Goal: Information Seeking & Learning: Learn about a topic

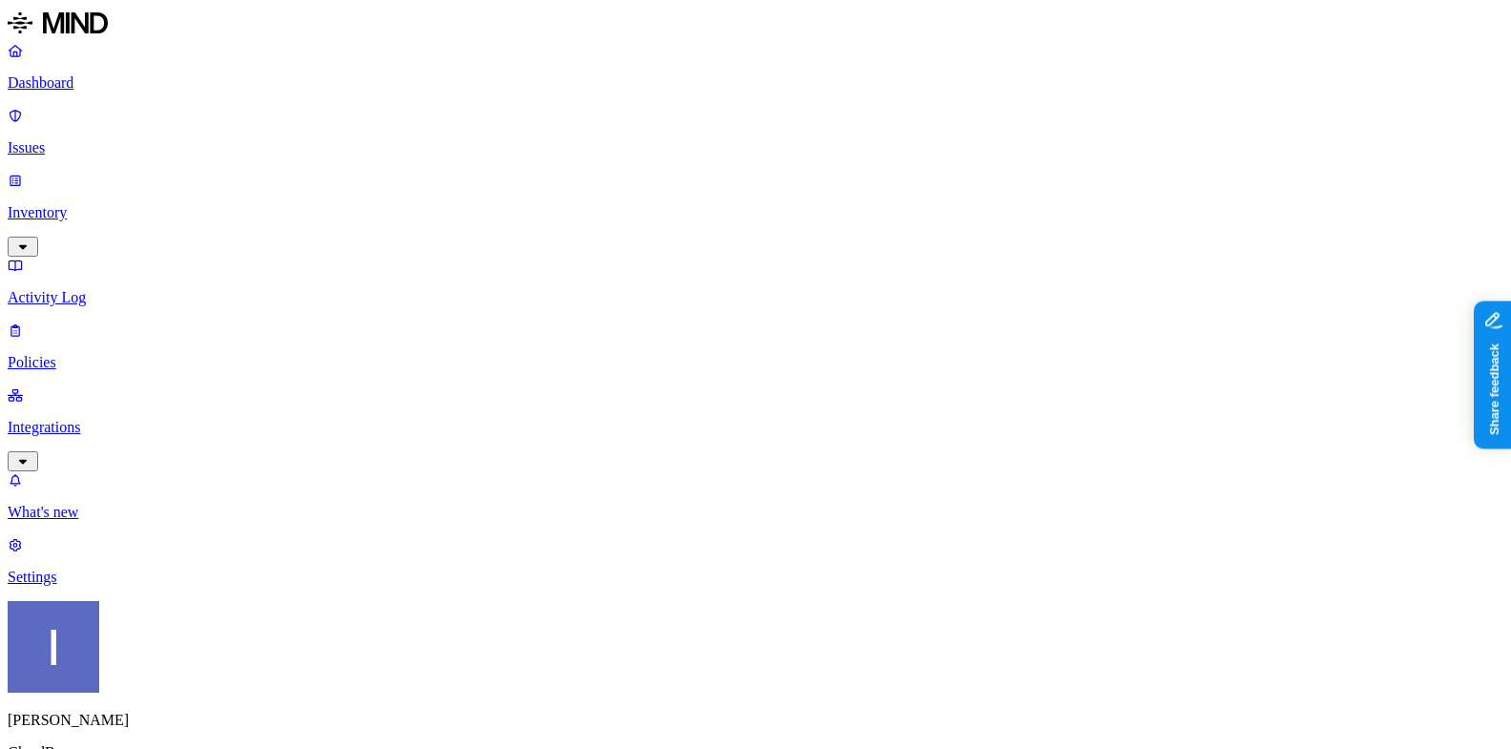
scroll to position [166, 0]
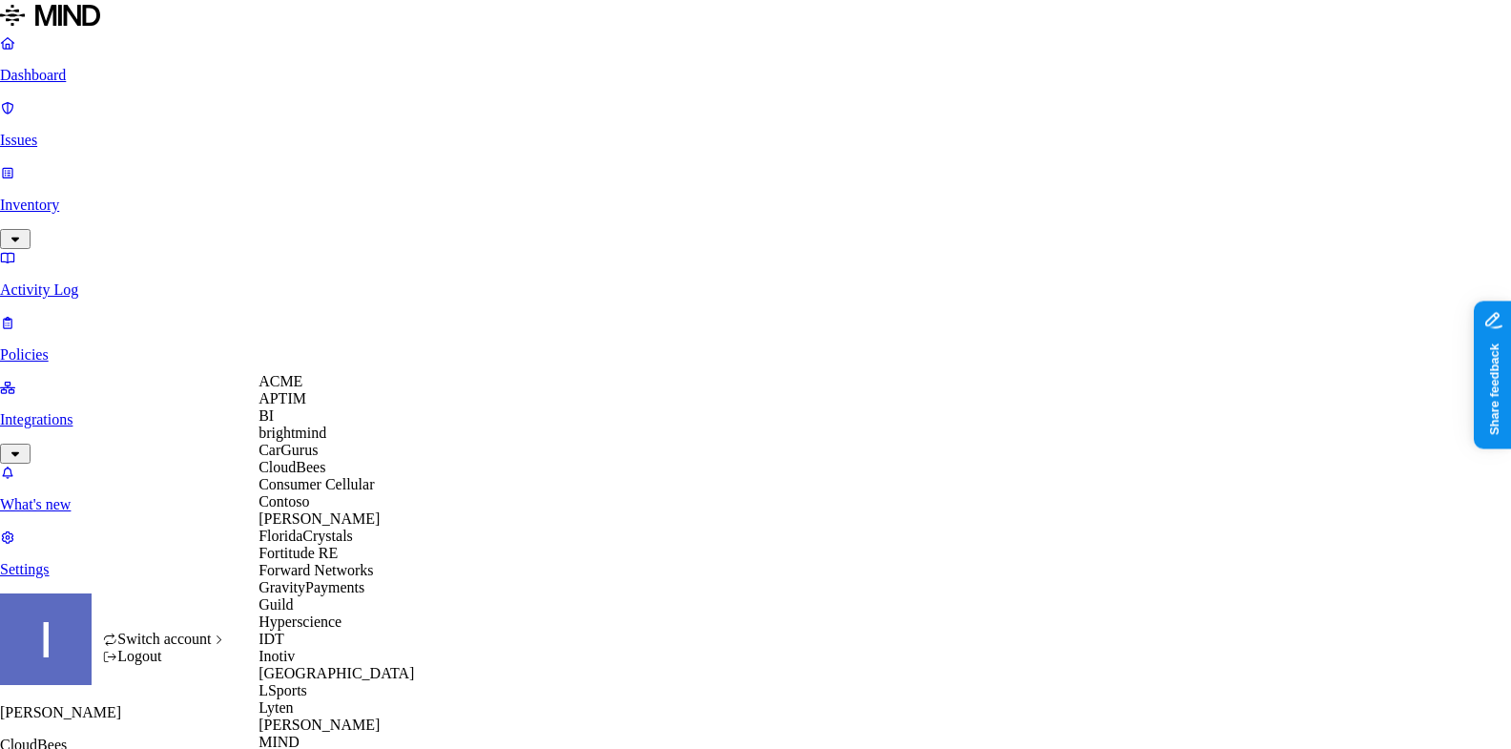
scroll to position [744, 0]
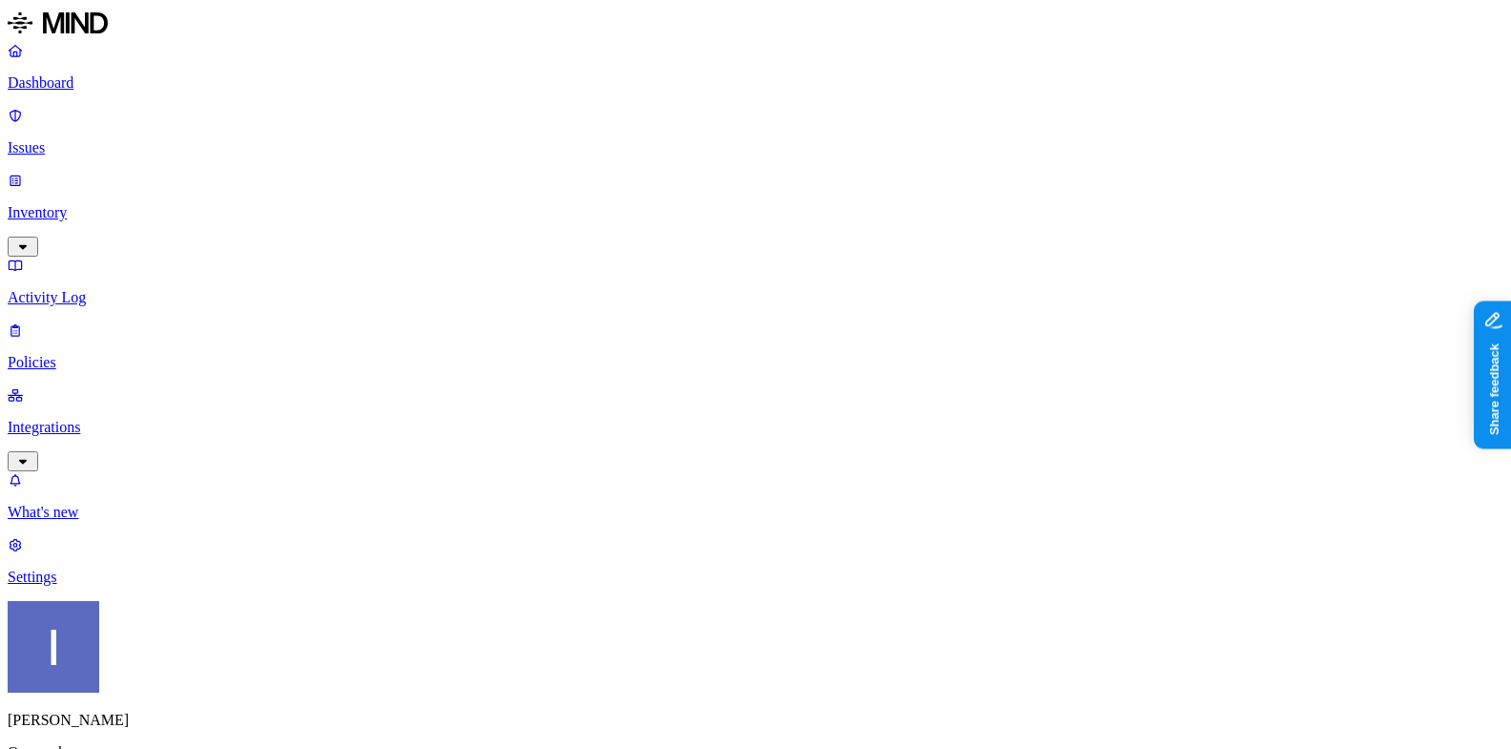
click at [129, 172] on link "Inventory" at bounding box center [755, 213] width 1495 height 82
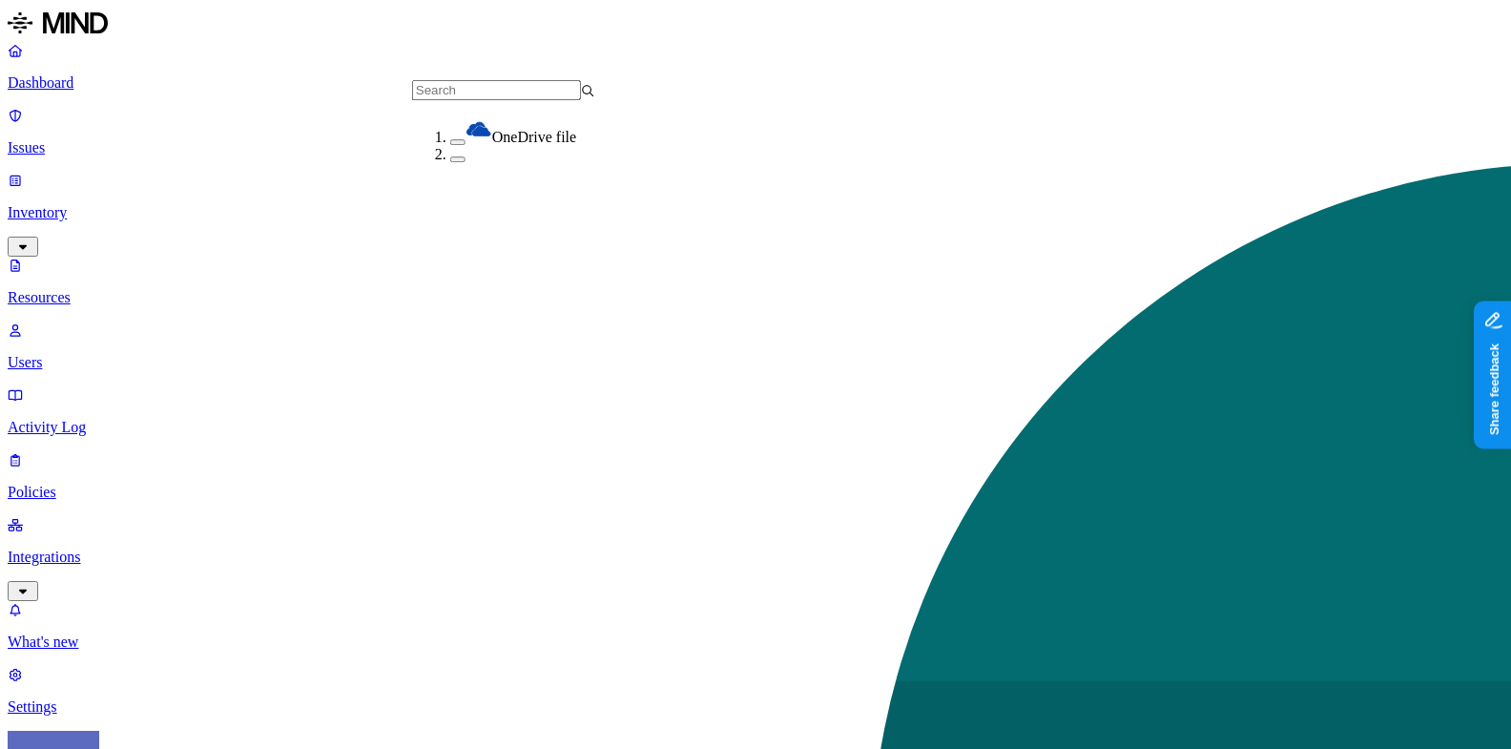
scroll to position [315, 0]
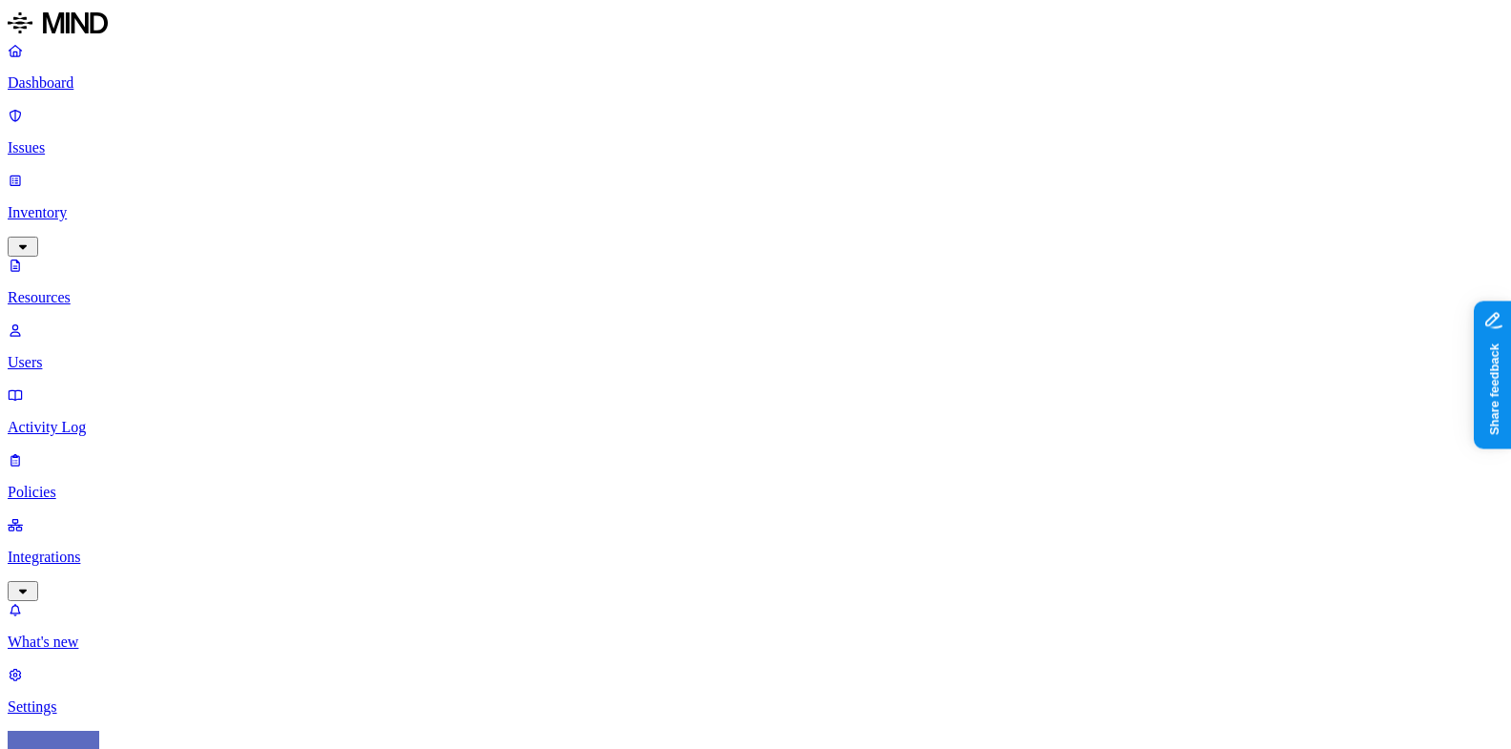
drag, startPoint x: 690, startPoint y: 129, endPoint x: 845, endPoint y: 129, distance: 154.5
drag, startPoint x: 490, startPoint y: 132, endPoint x: 696, endPoint y: 135, distance: 206.0
drag, startPoint x: 1044, startPoint y: 124, endPoint x: 784, endPoint y: 141, distance: 260.9
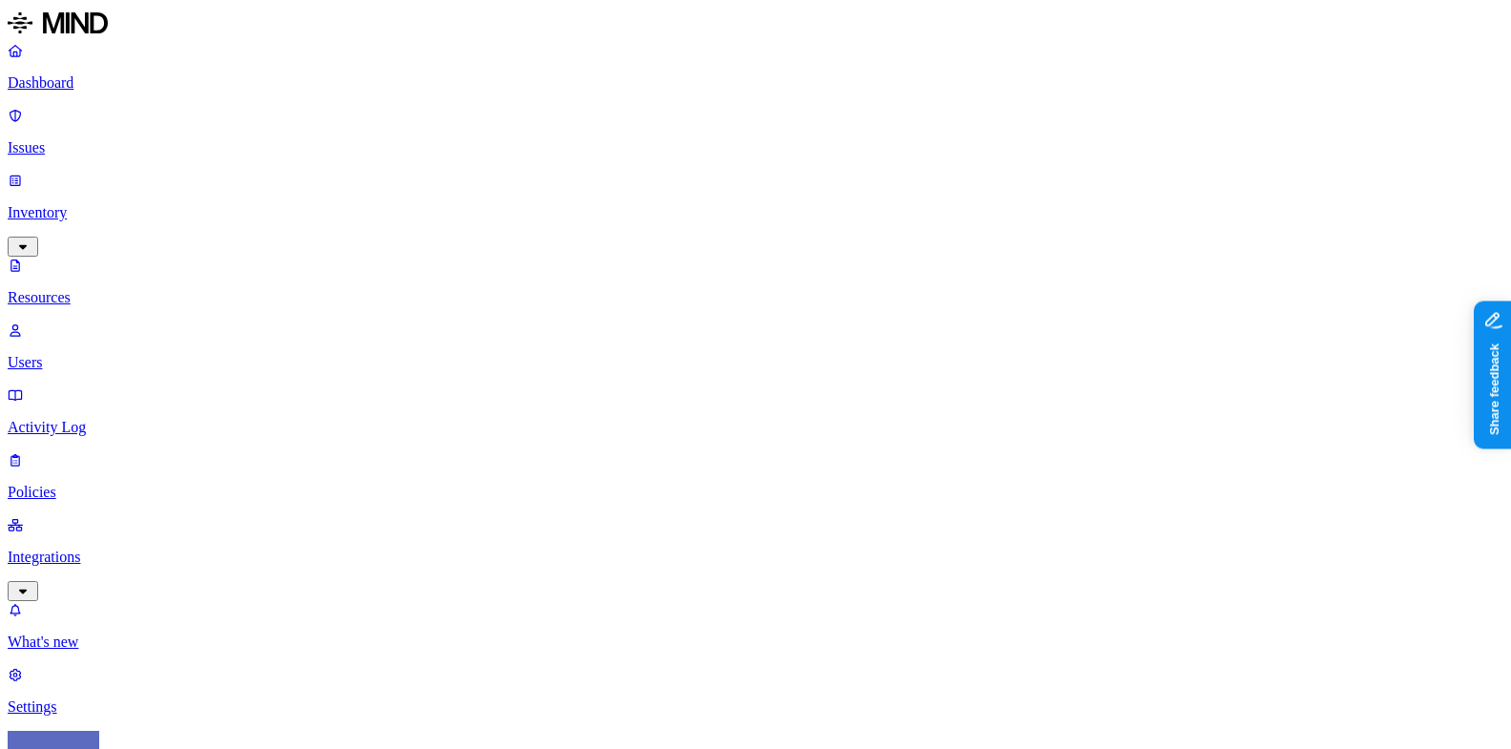
click at [152, 128] on link "Issues" at bounding box center [755, 132] width 1495 height 50
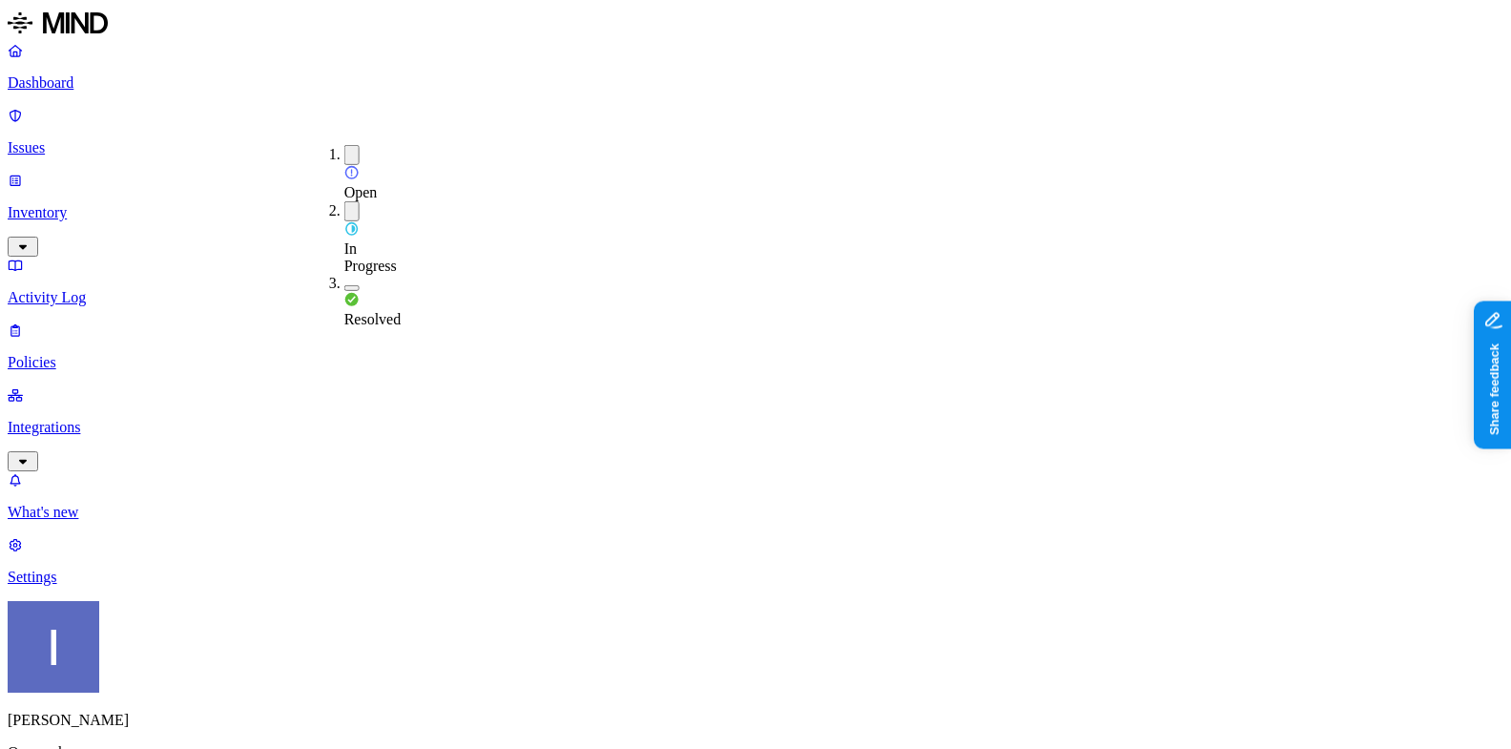
click at [385, 311] on span "Resolved" at bounding box center [372, 319] width 57 height 16
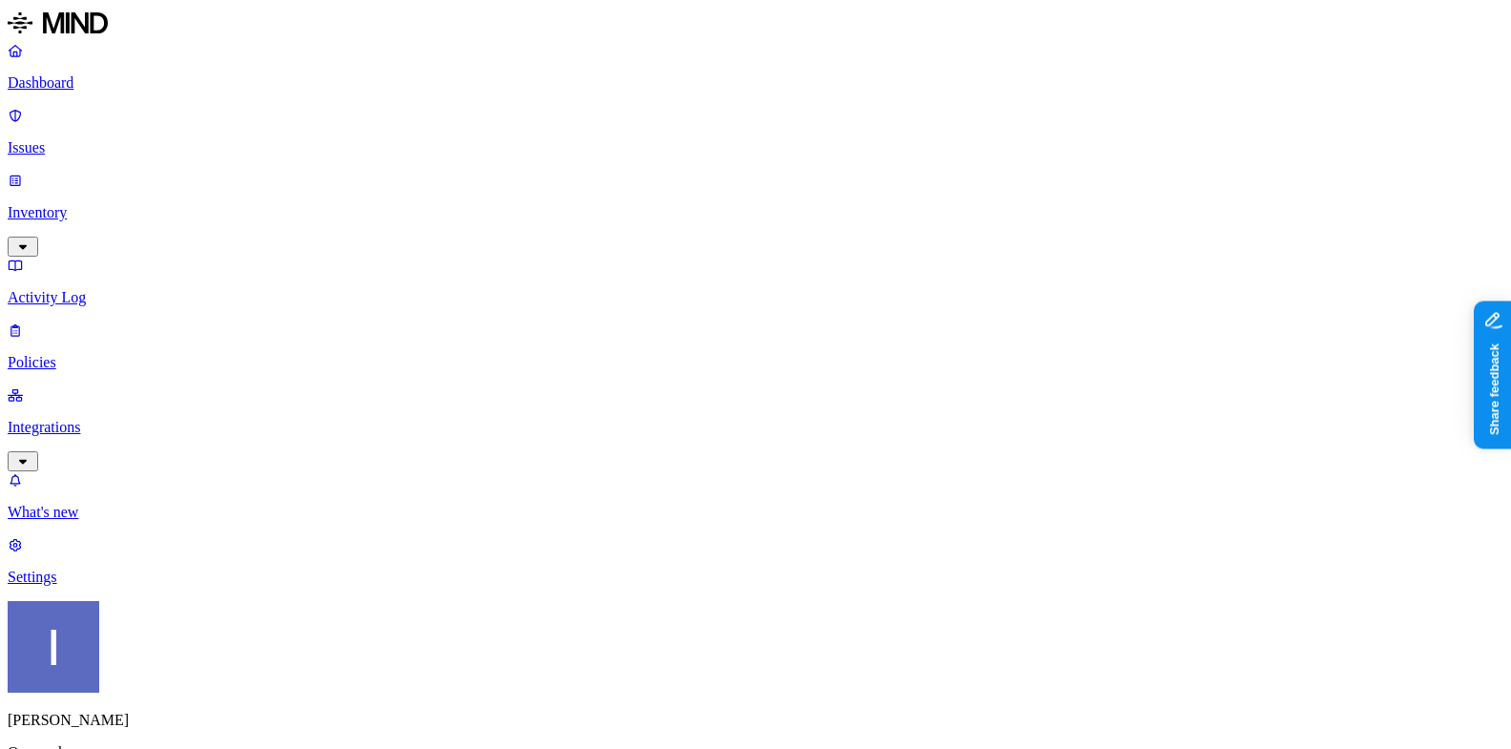
click at [400, 314] on span "Resolved" at bounding box center [372, 322] width 57 height 16
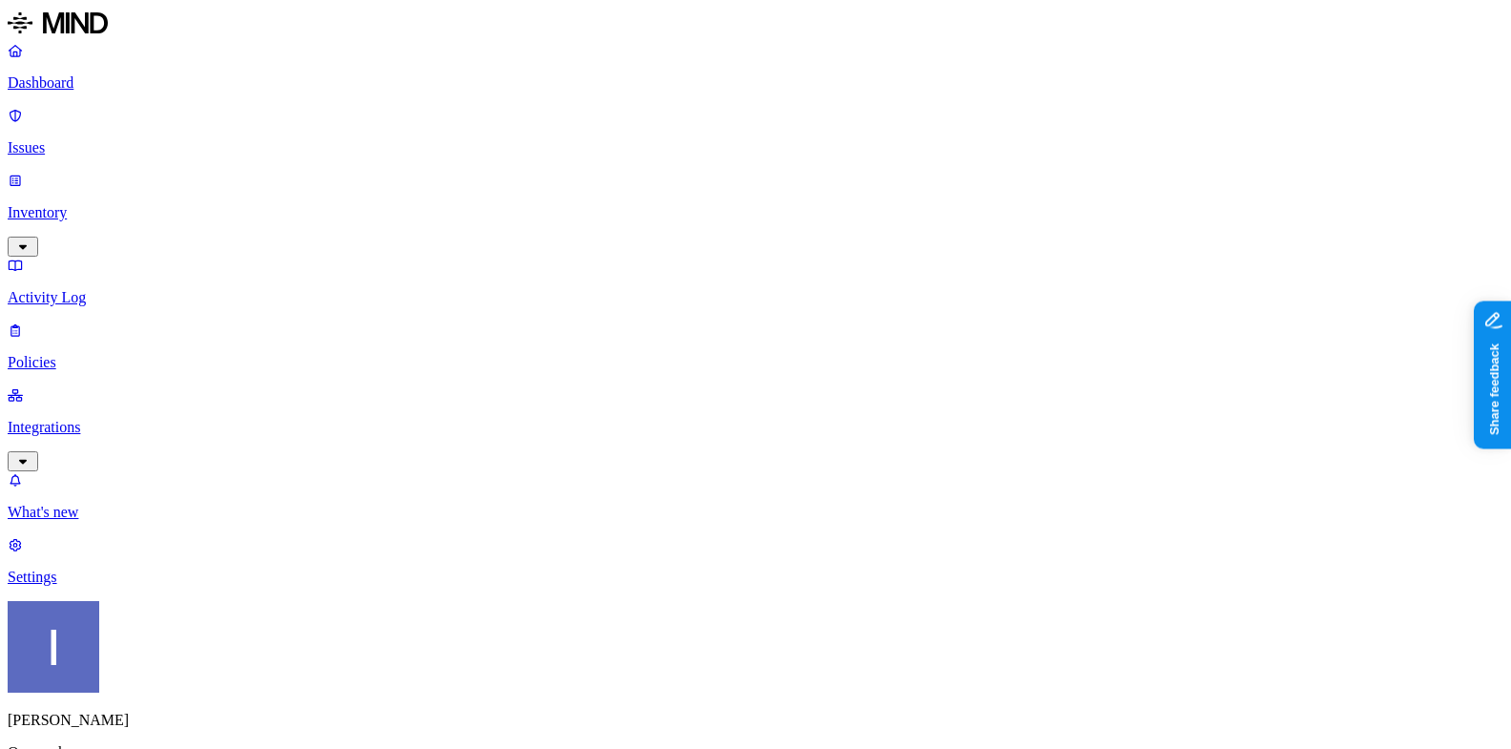
click at [174, 733] on div "Itai Schwartz Openweb" at bounding box center [755, 698] width 1495 height 195
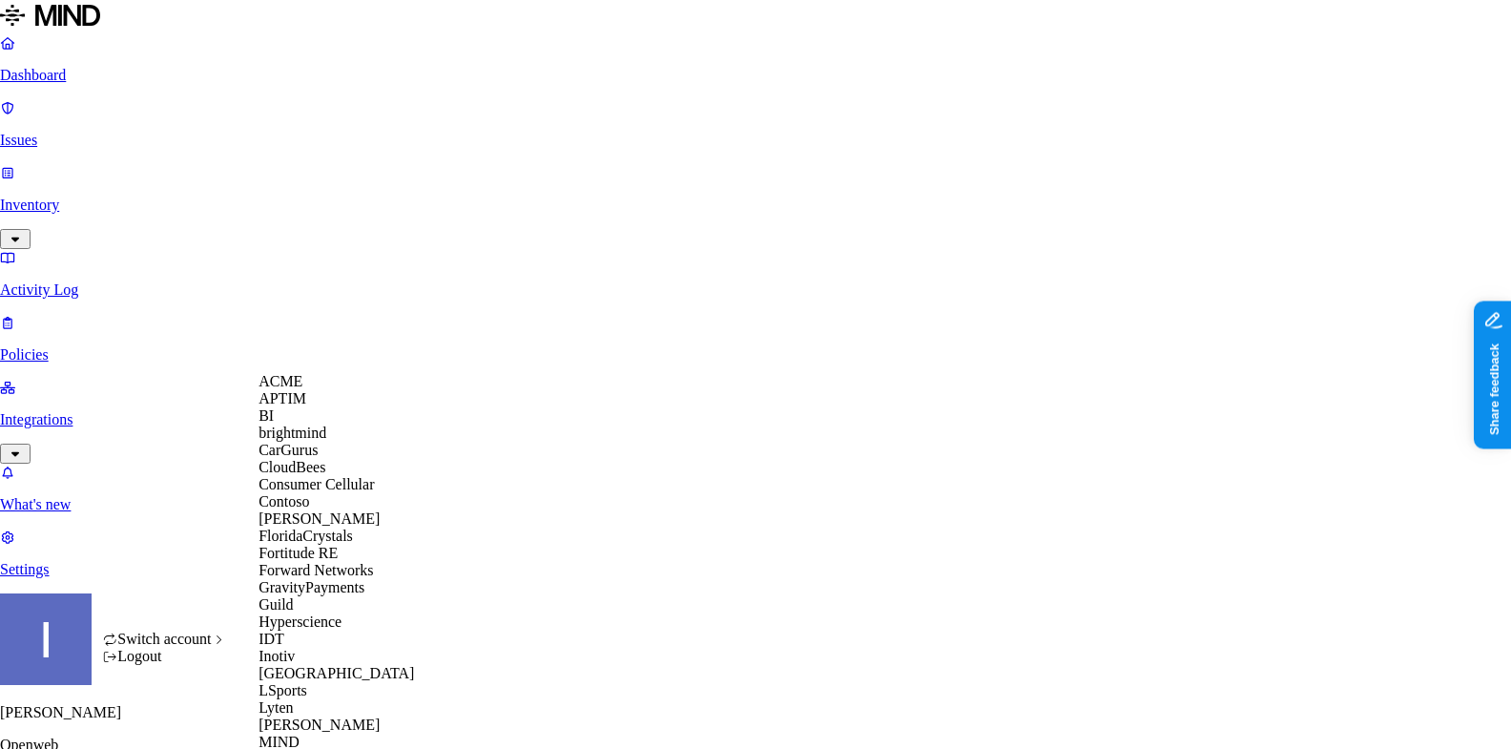
click at [318, 475] on span "CloudBees" at bounding box center [291, 467] width 67 height 16
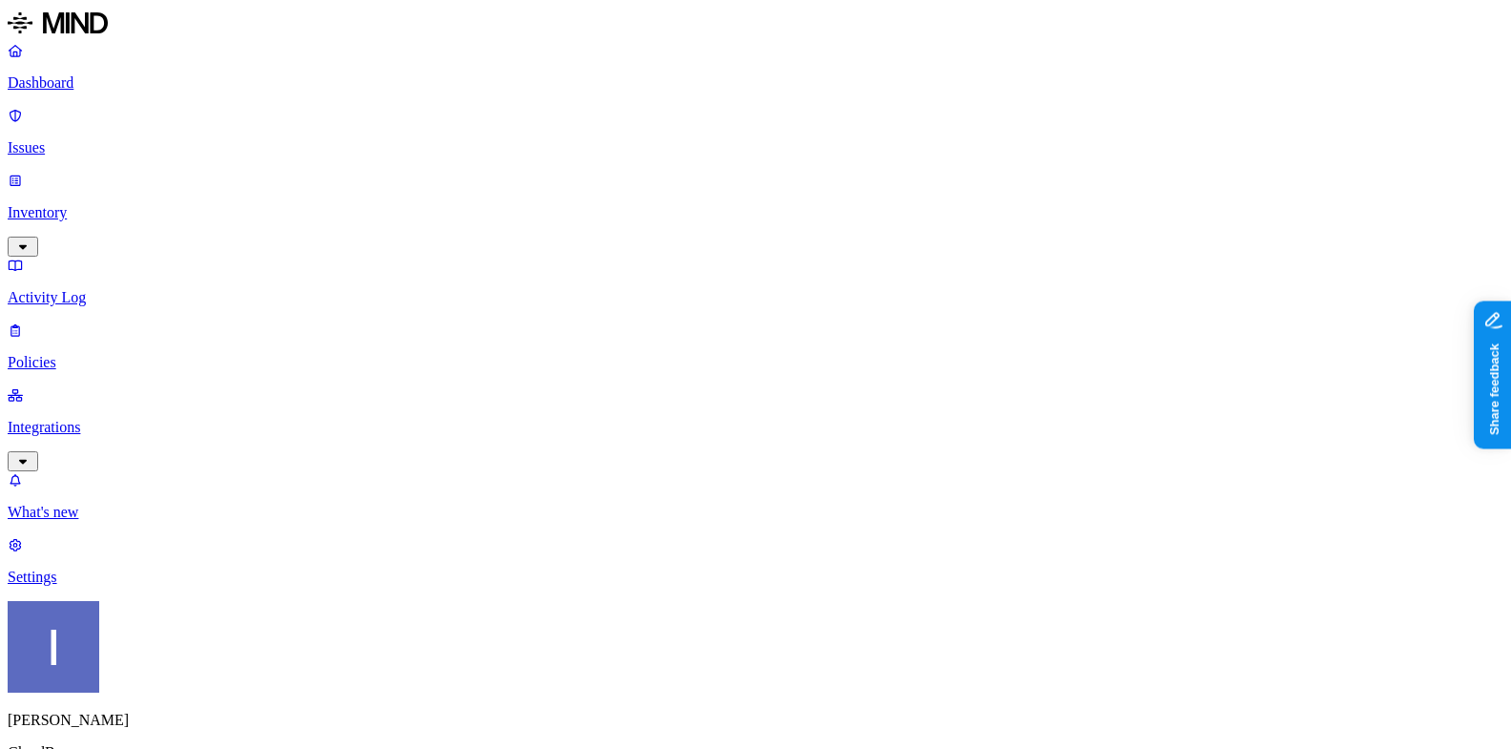
click at [118, 81] on p "Dashboard" at bounding box center [755, 82] width 1495 height 17
click at [122, 134] on div "Dashboard Issues Inventory Activity Log Policies Integrations" at bounding box center [755, 256] width 1495 height 429
click at [122, 172] on link "Inventory" at bounding box center [755, 213] width 1495 height 82
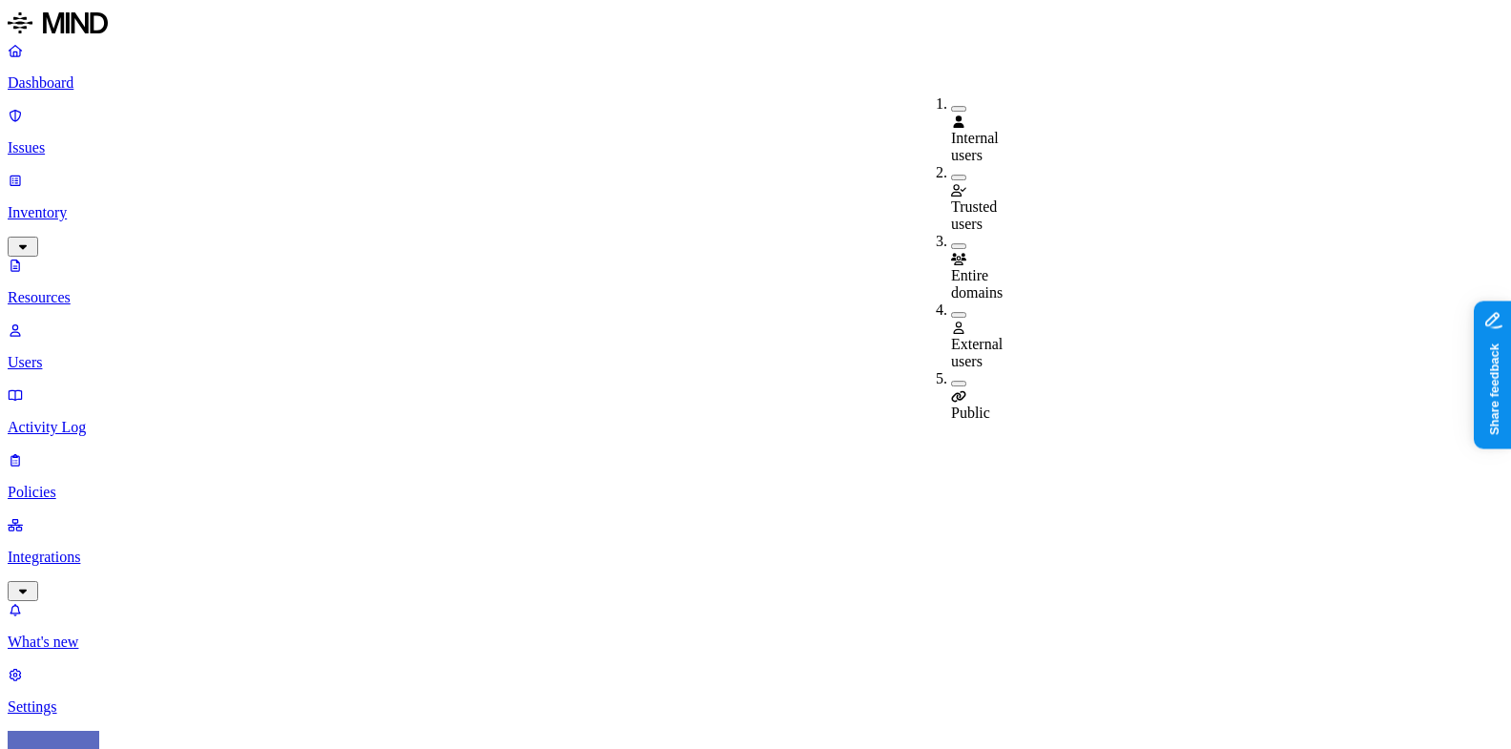
drag, startPoint x: 977, startPoint y: 168, endPoint x: 968, endPoint y: 37, distance: 131.0
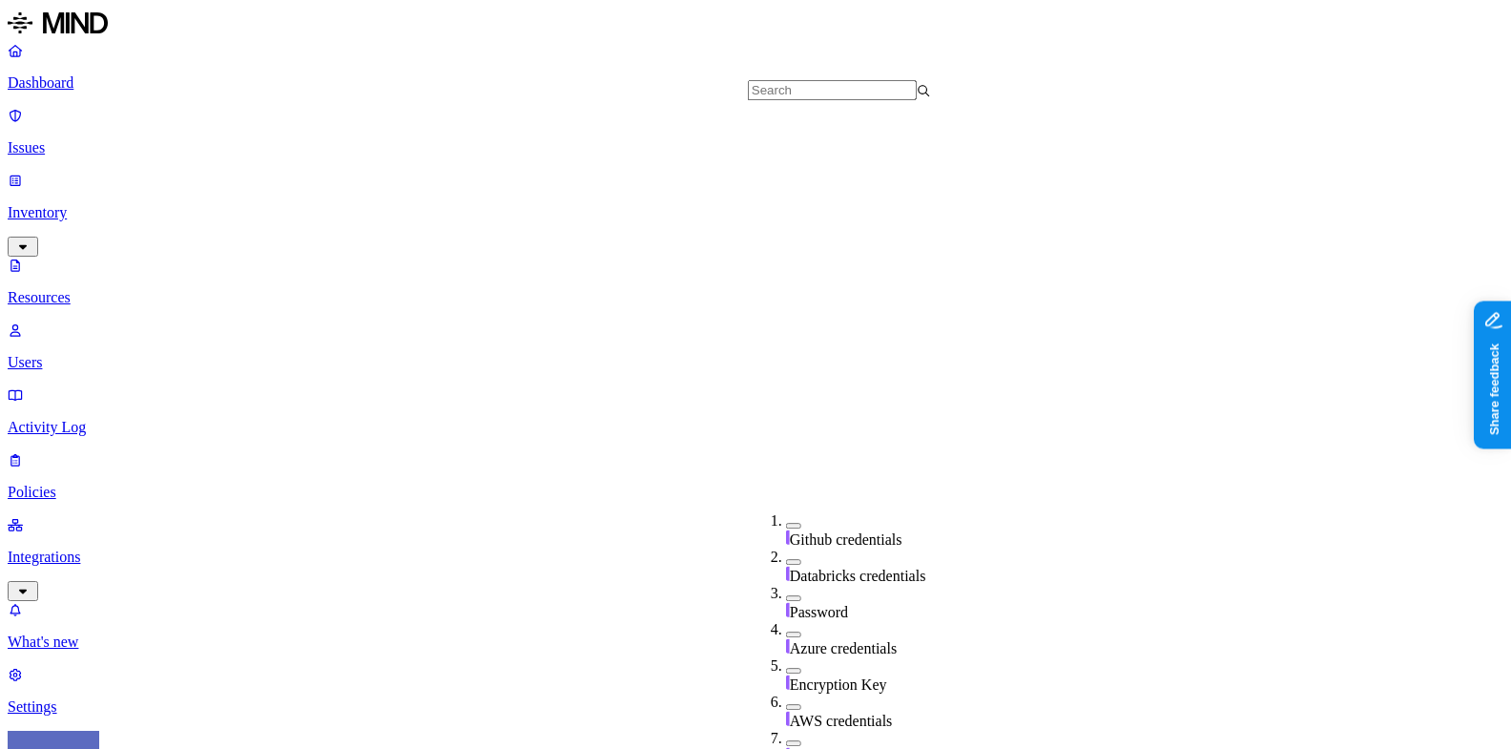
scroll to position [565, 0]
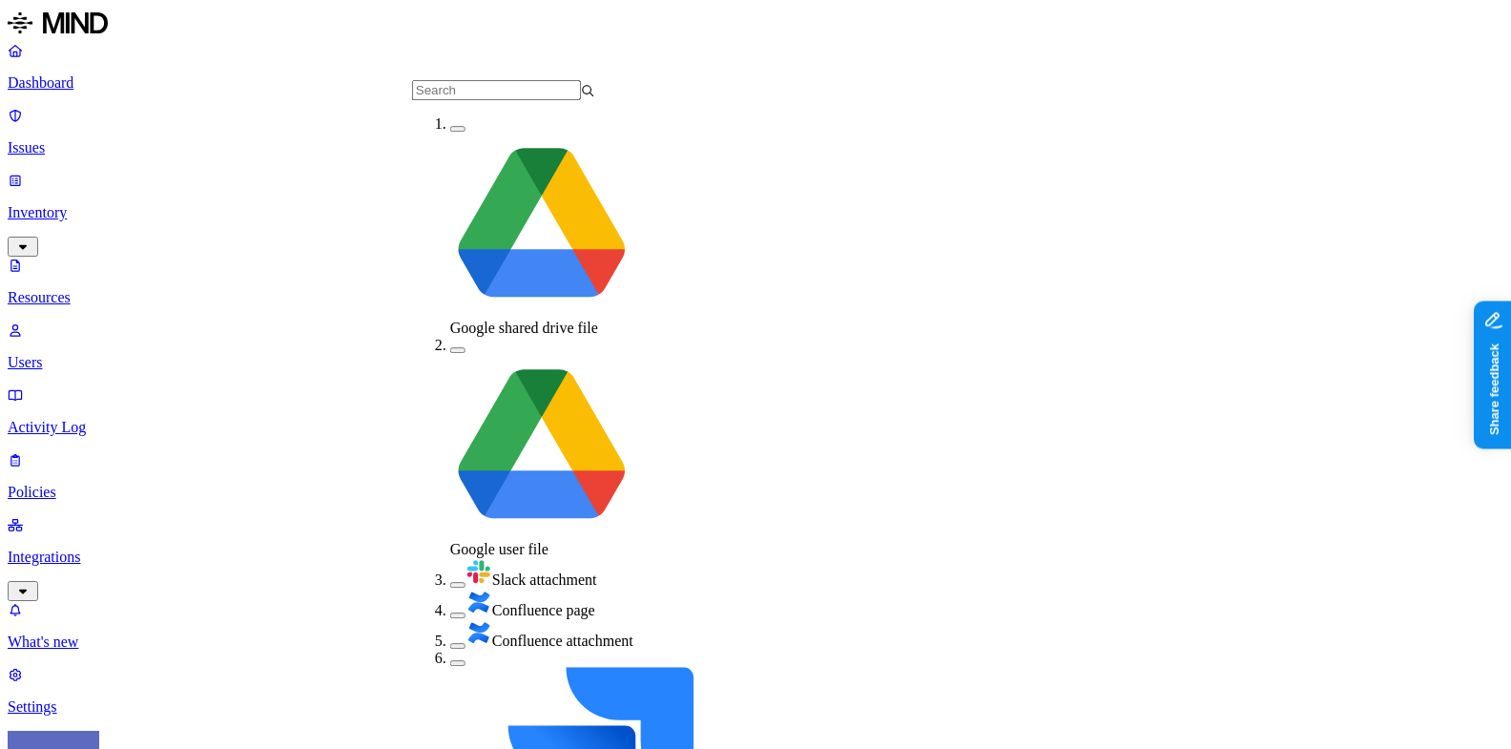
scroll to position [217, 0]
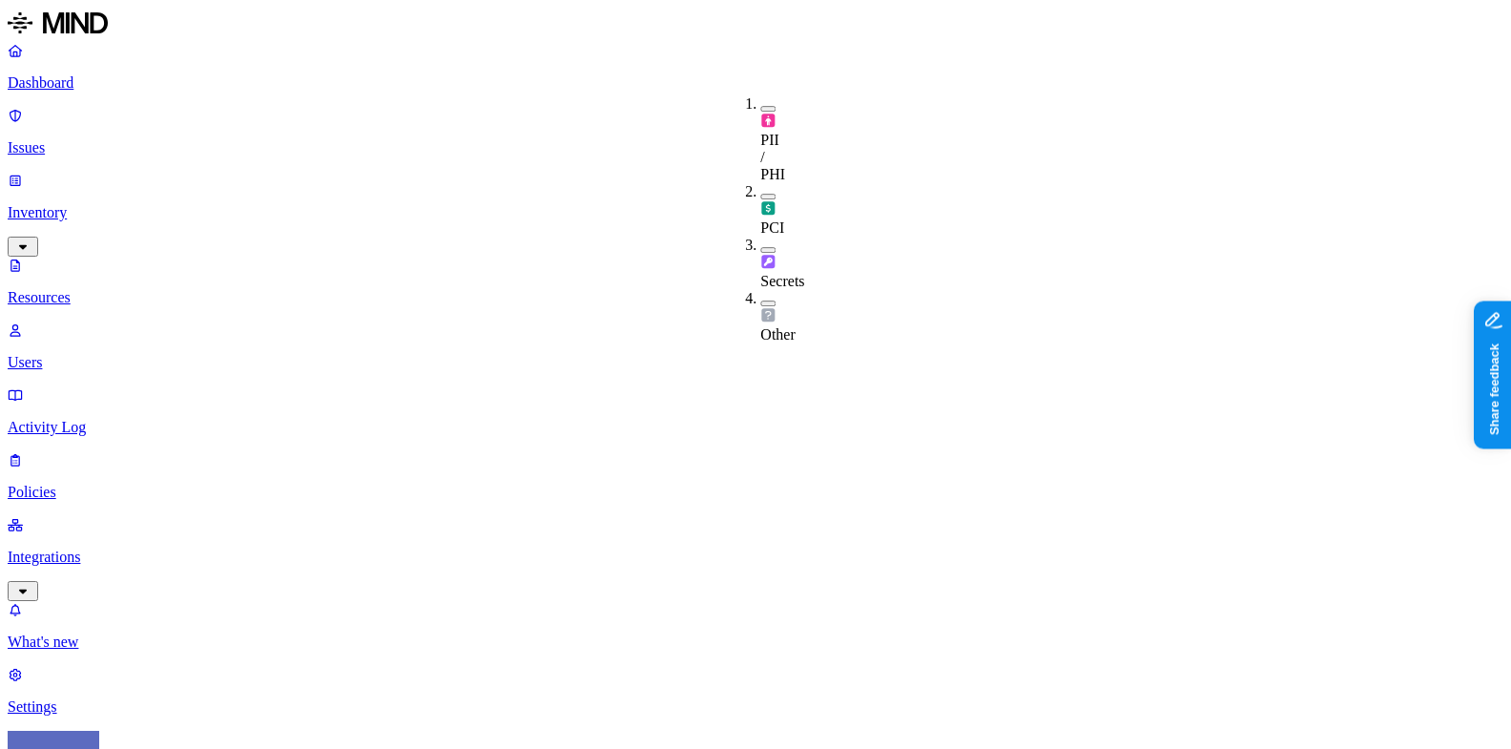
click at [760, 183] on div "PCI" at bounding box center [760, 209] width 0 height 53
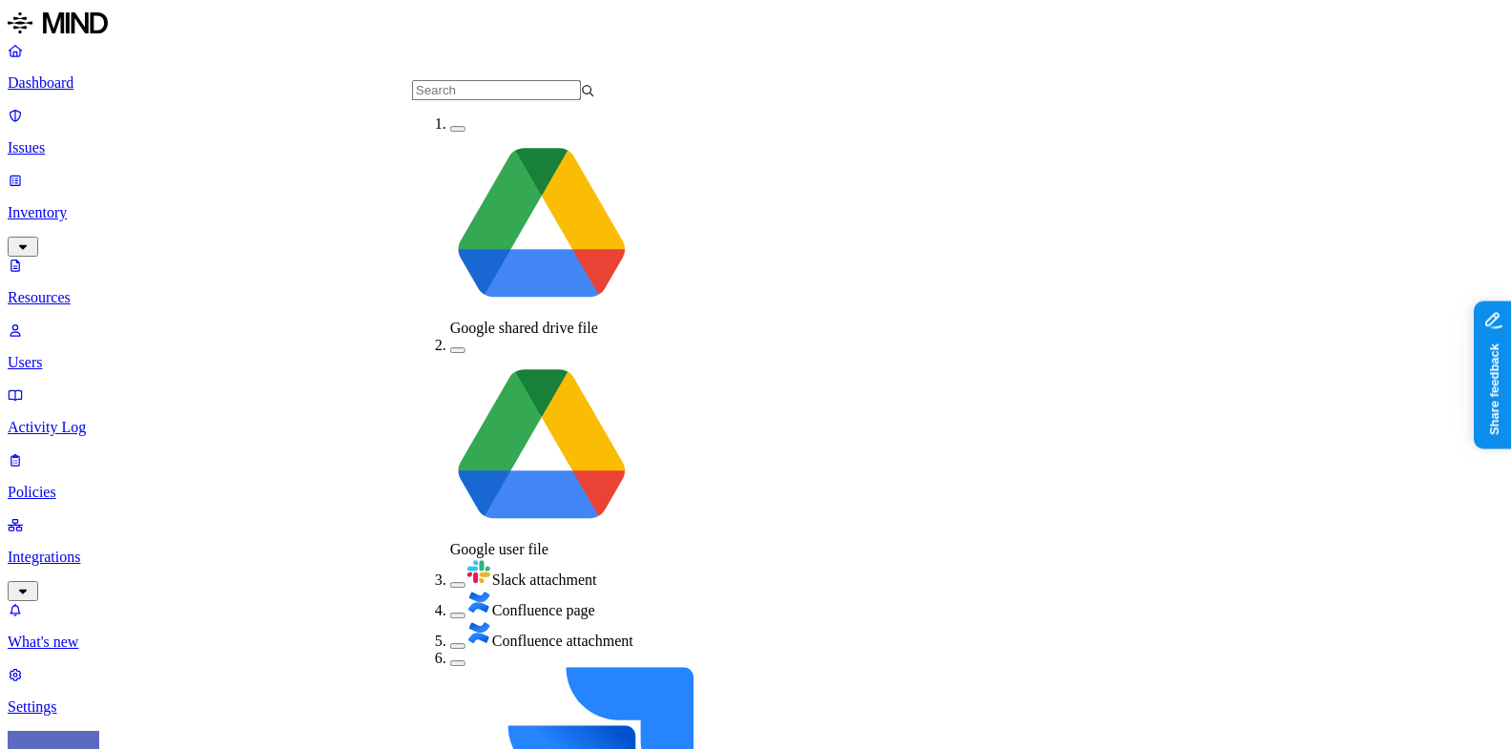
scroll to position [217, 0]
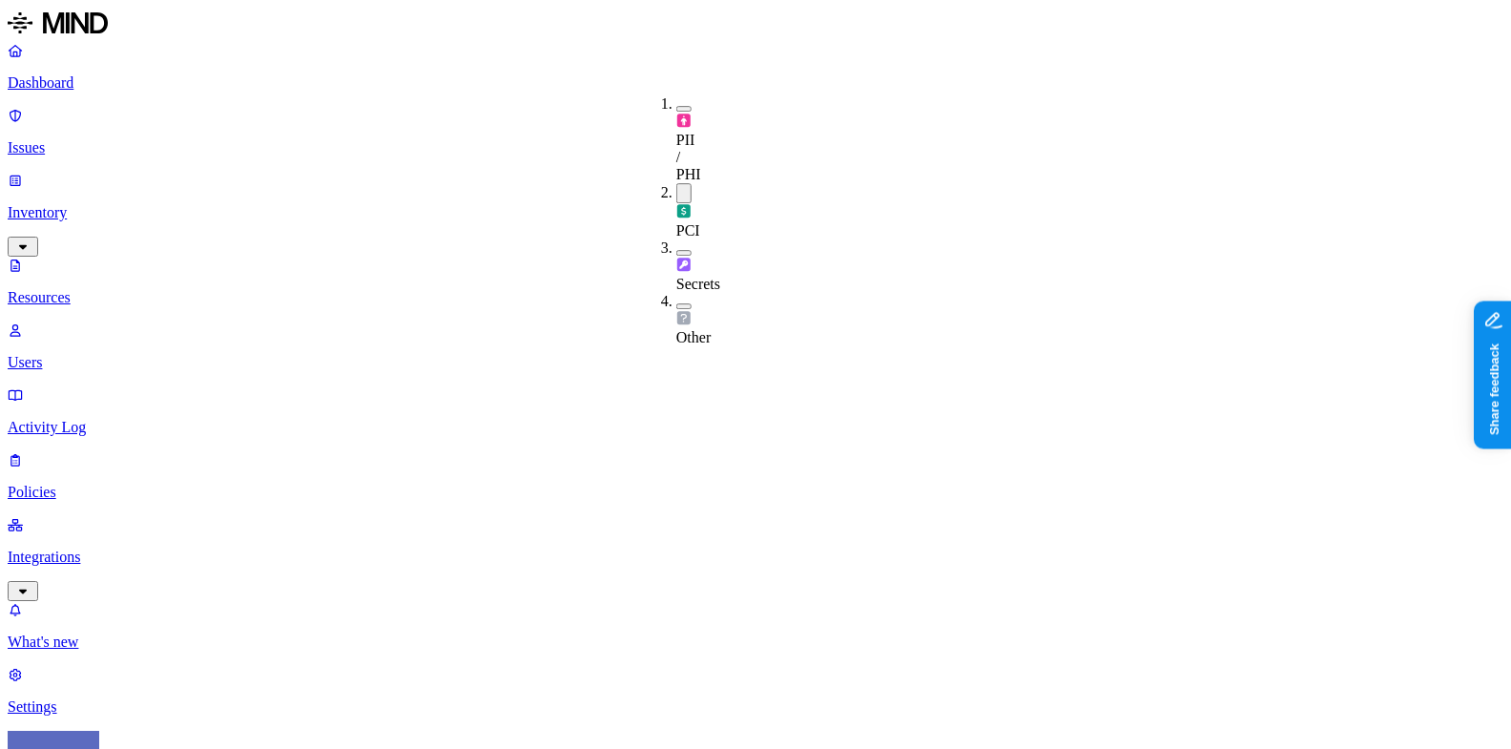
click at [676, 183] on div "PCI" at bounding box center [676, 211] width 0 height 56
click at [700, 219] on span "PCI" at bounding box center [688, 227] width 24 height 16
click at [700, 222] on span "PCI" at bounding box center [688, 230] width 24 height 16
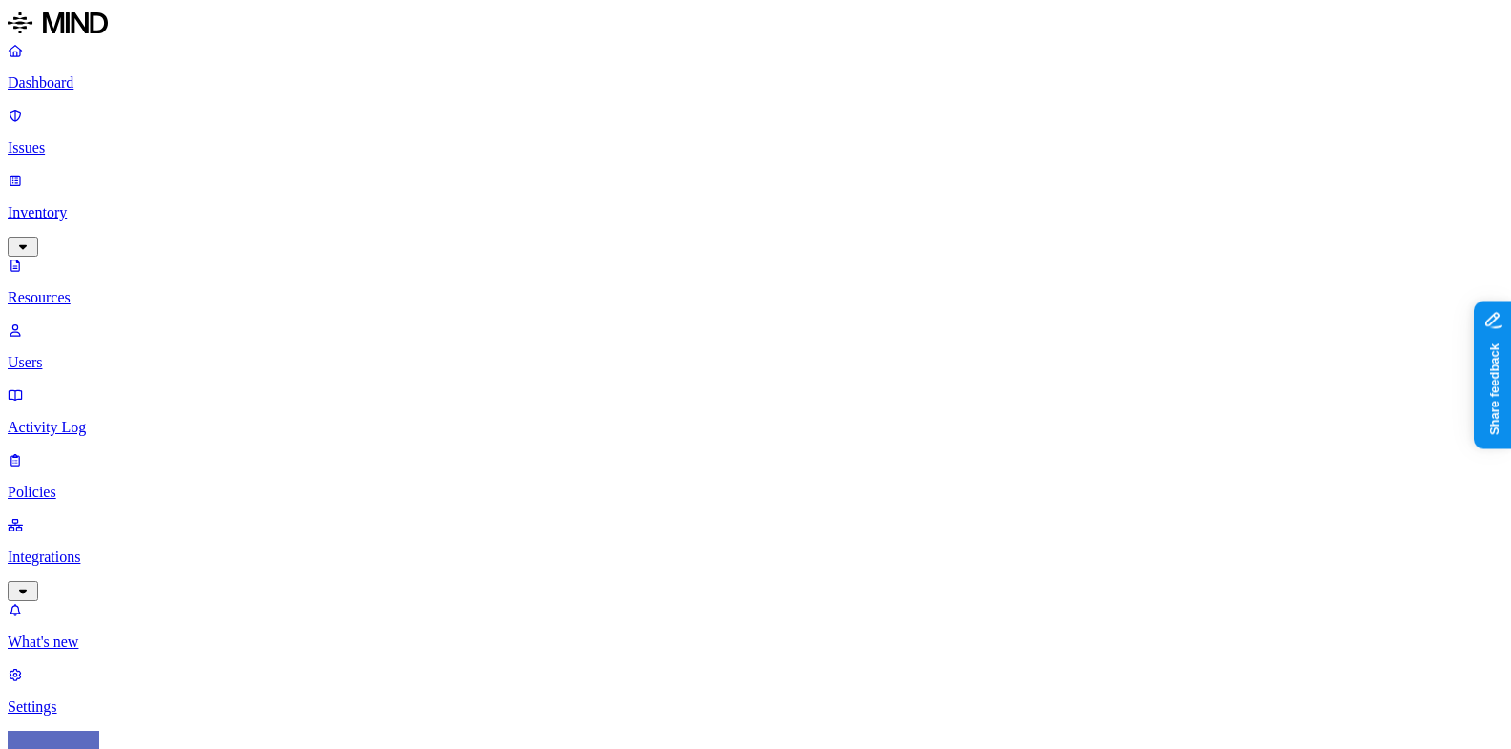
scroll to position [606, 0]
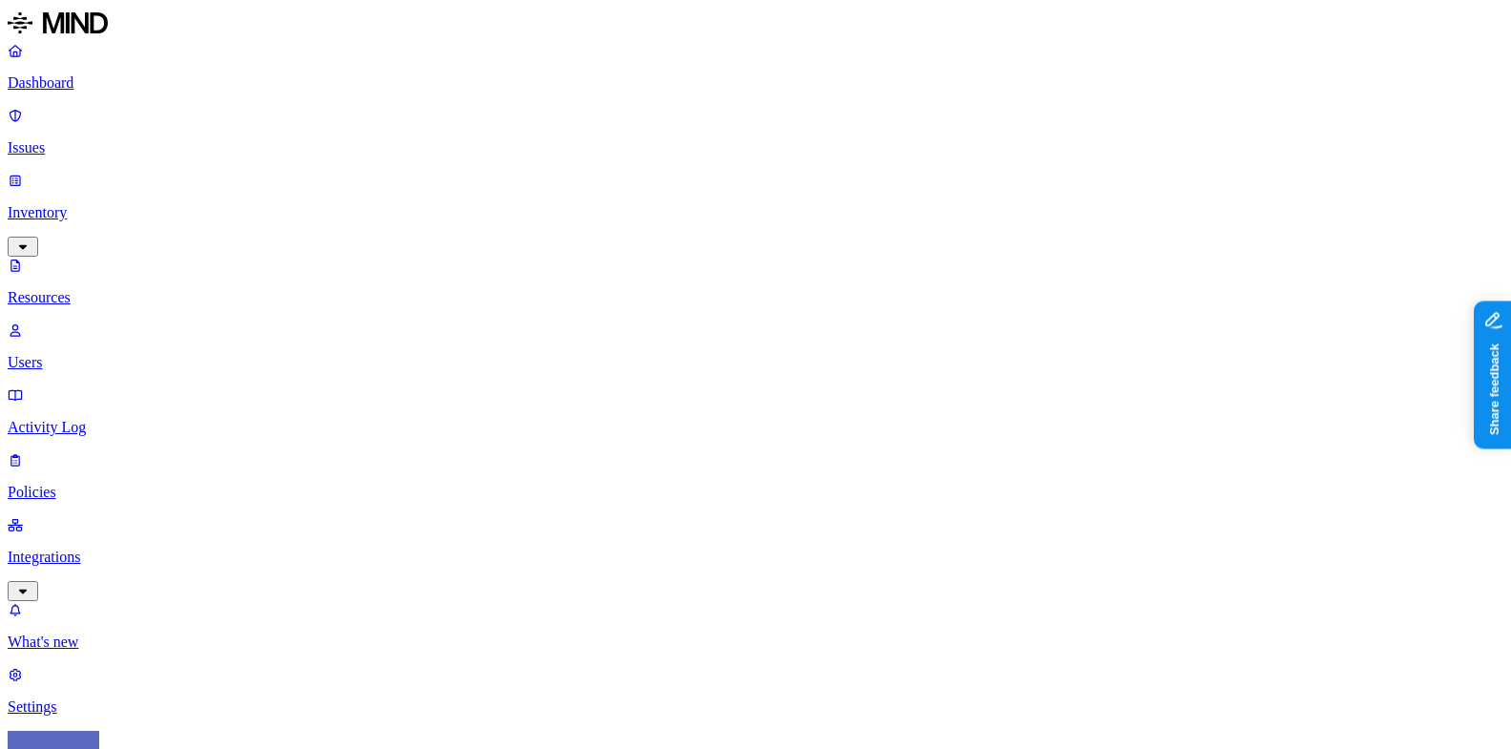
click at [676, 95] on div "PII / PHI" at bounding box center [676, 139] width 0 height 88
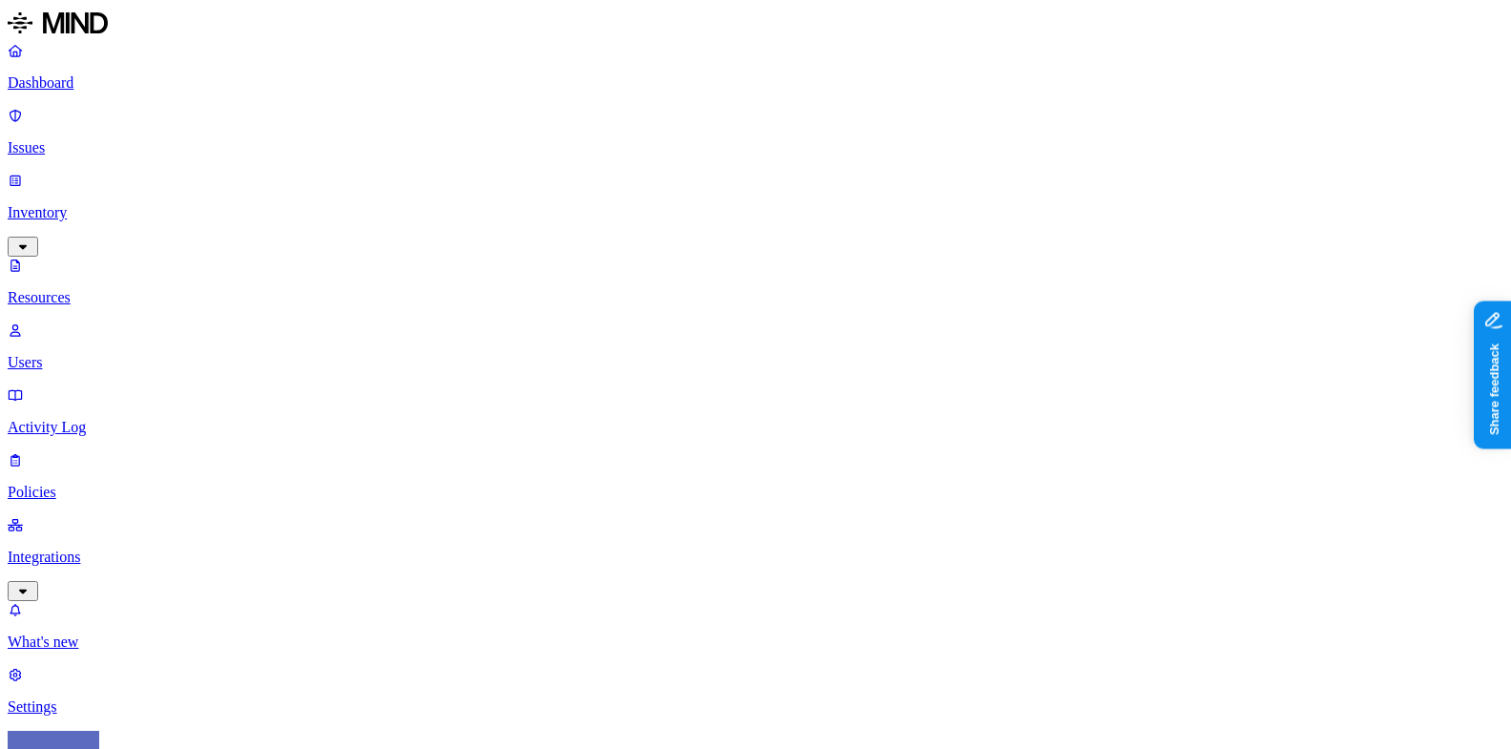
scroll to position [275, 0]
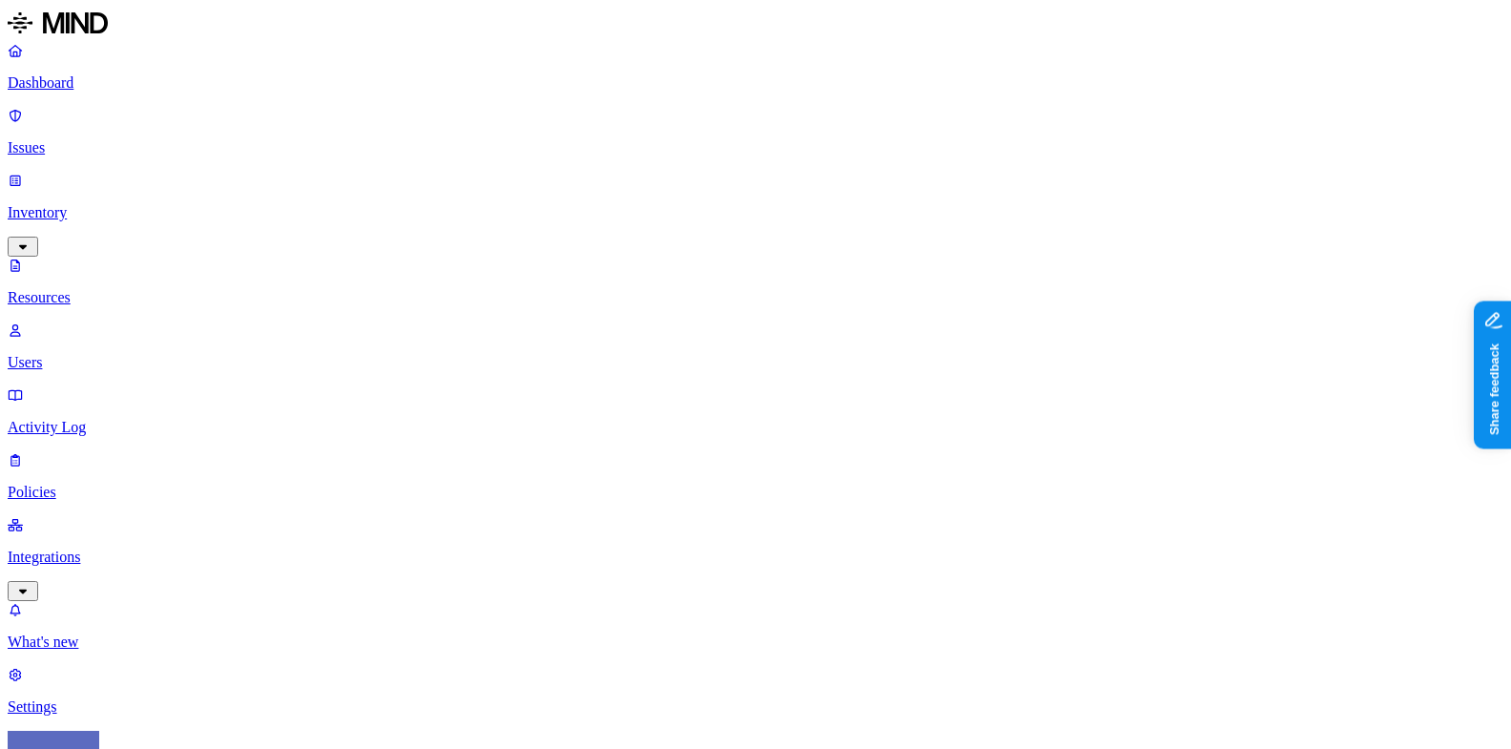
scroll to position [327, 0]
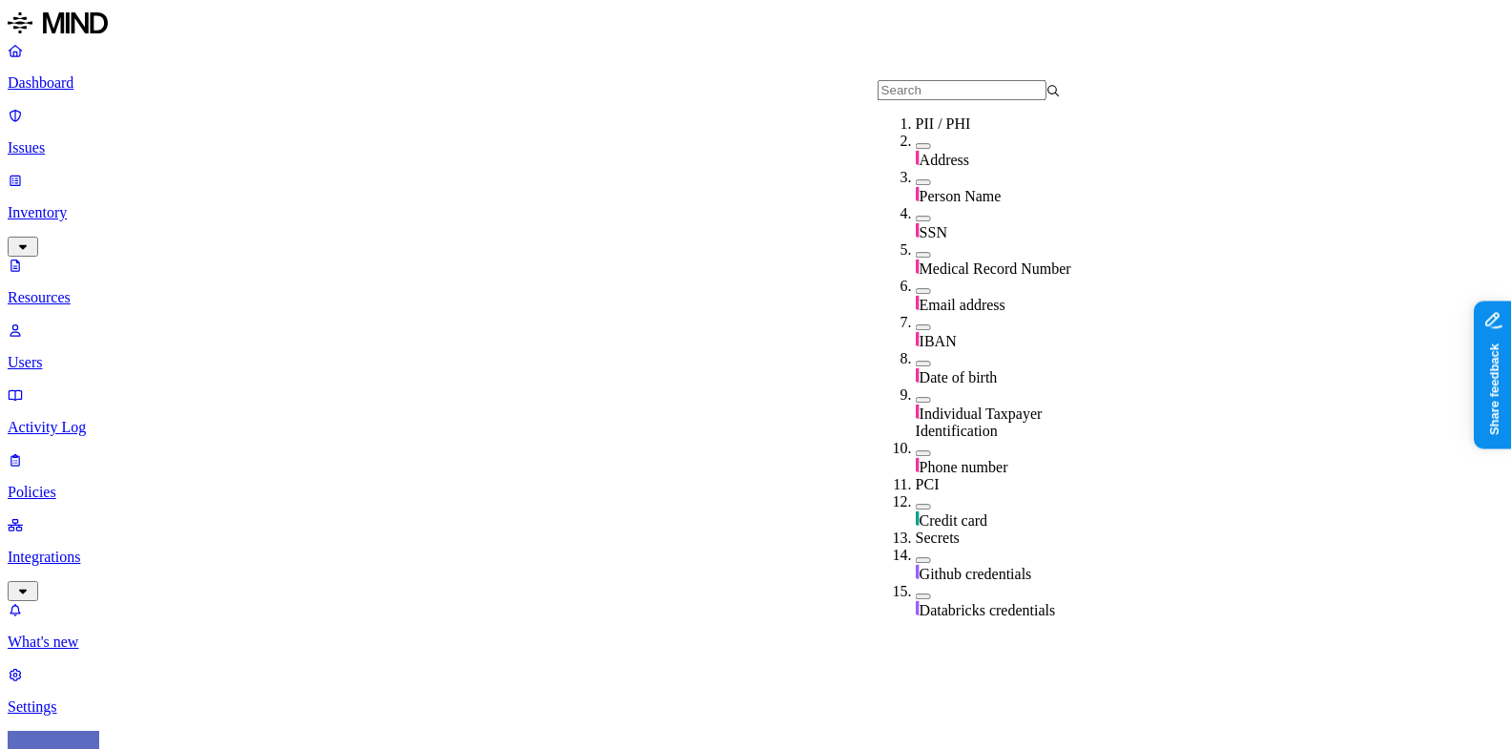
scroll to position [50, 0]
click at [915, 241] on div "Medical Record Number" at bounding box center [1006, 259] width 183 height 36
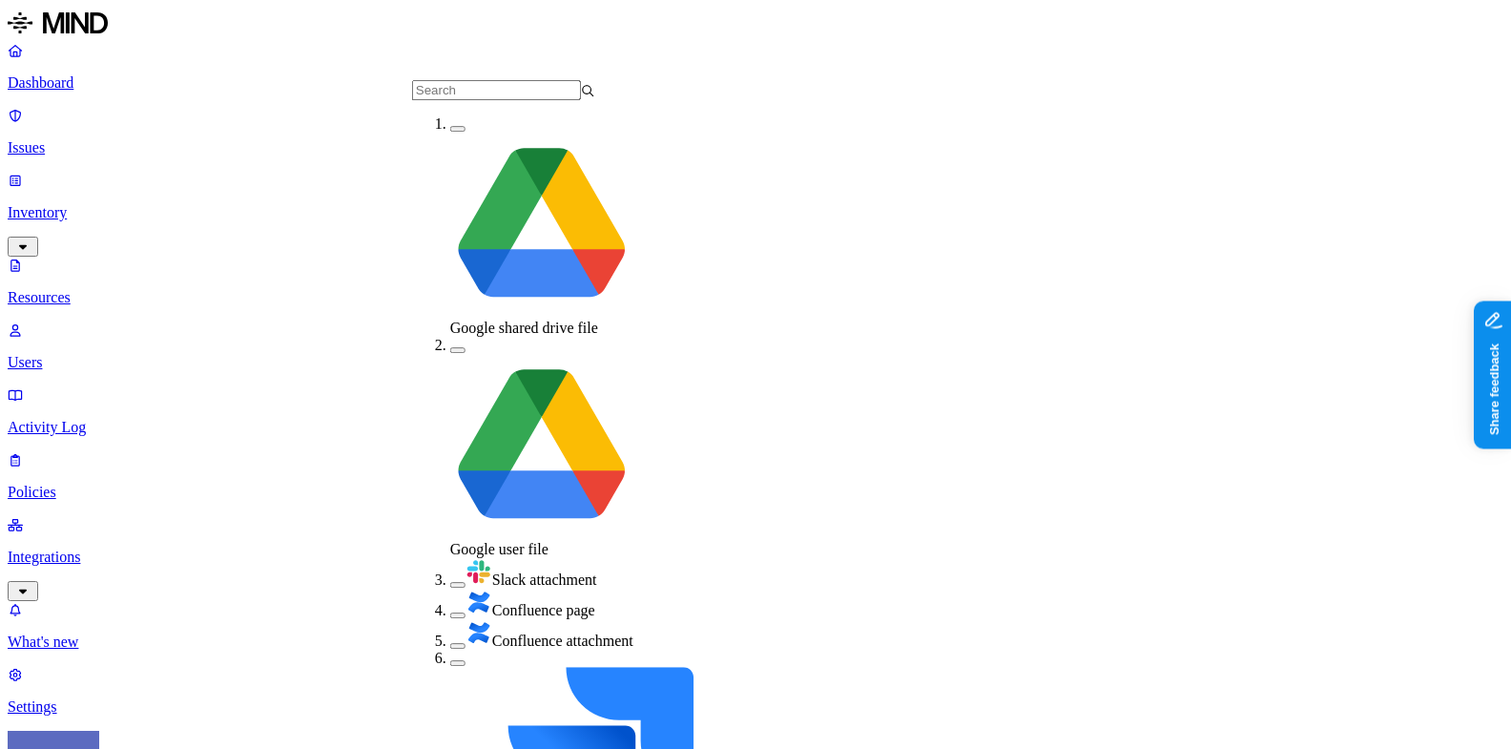
scroll to position [217, 0]
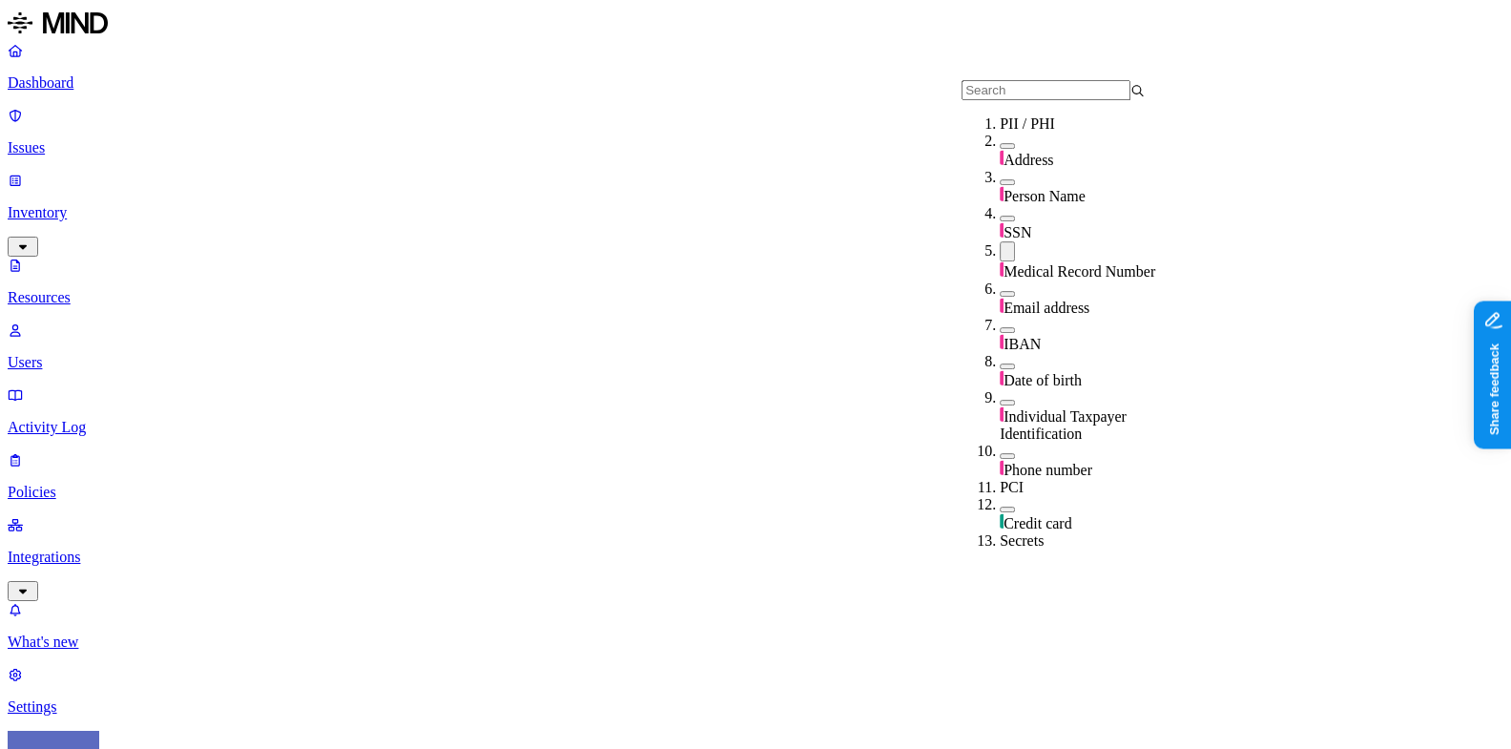
click at [1033, 264] on span "Medical Record Number" at bounding box center [1079, 271] width 152 height 16
click at [1009, 236] on span "SSN" at bounding box center [1017, 232] width 28 height 16
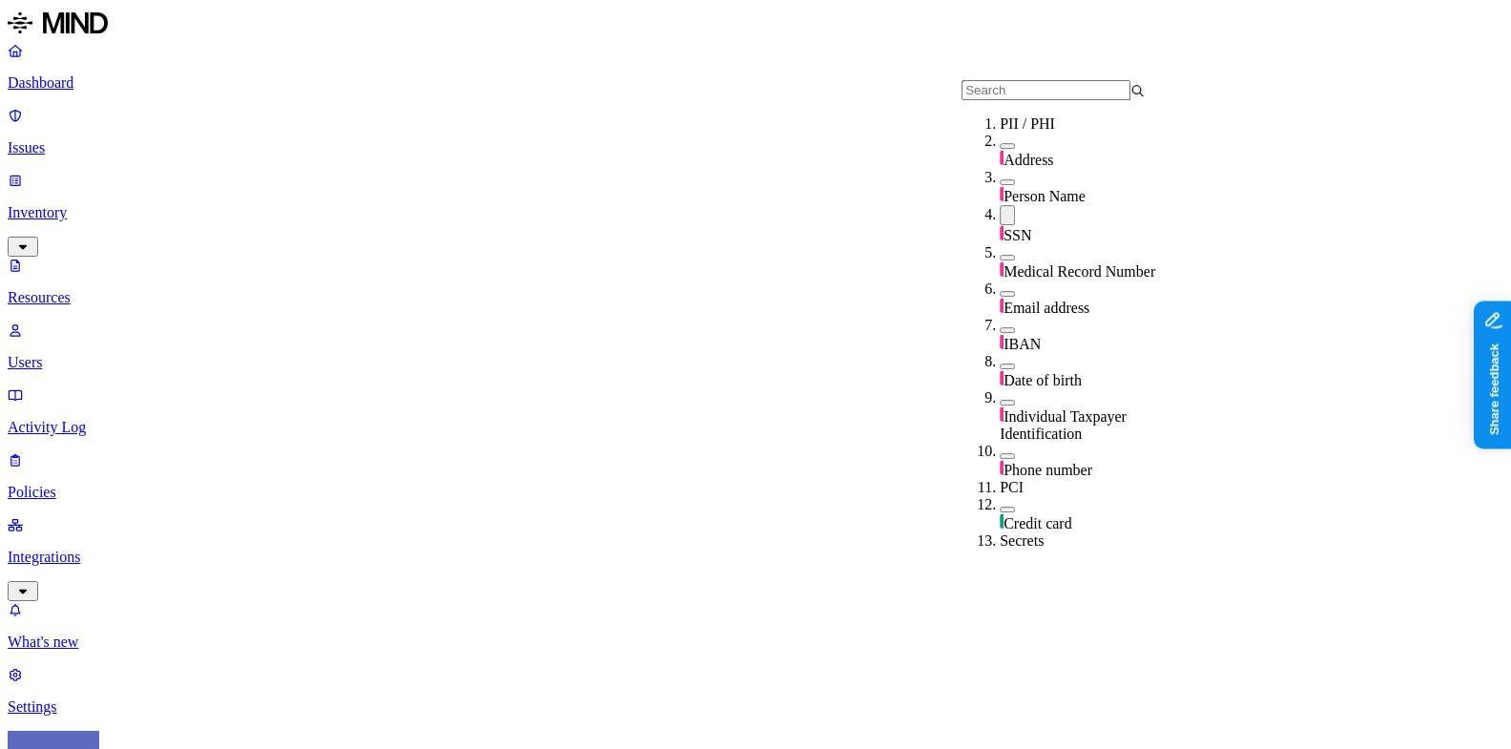
click at [1023, 232] on span "SSN" at bounding box center [1017, 235] width 28 height 16
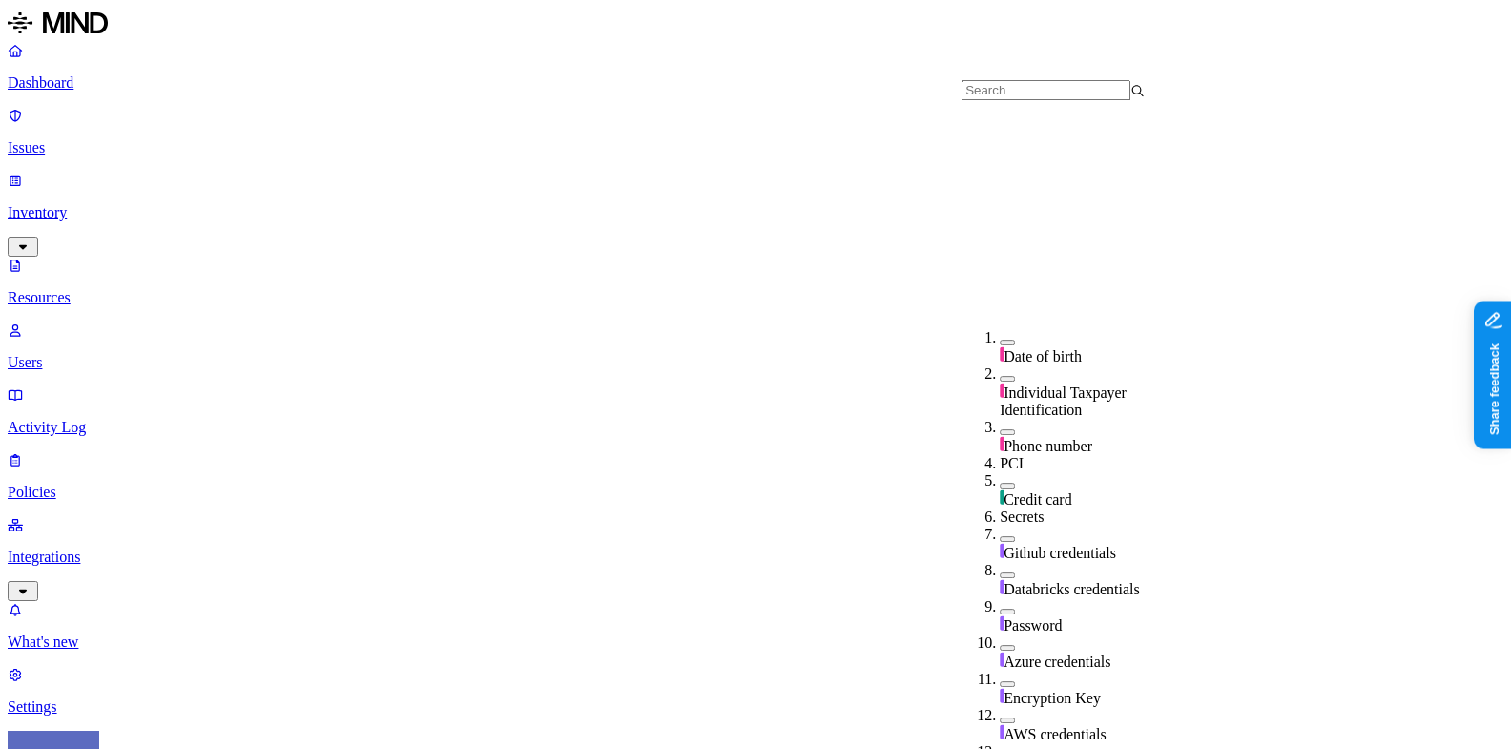
scroll to position [370, 0]
click at [1027, 617] on span "Password" at bounding box center [1032, 625] width 58 height 16
click at [1026, 620] on span "Password" at bounding box center [1032, 628] width 58 height 16
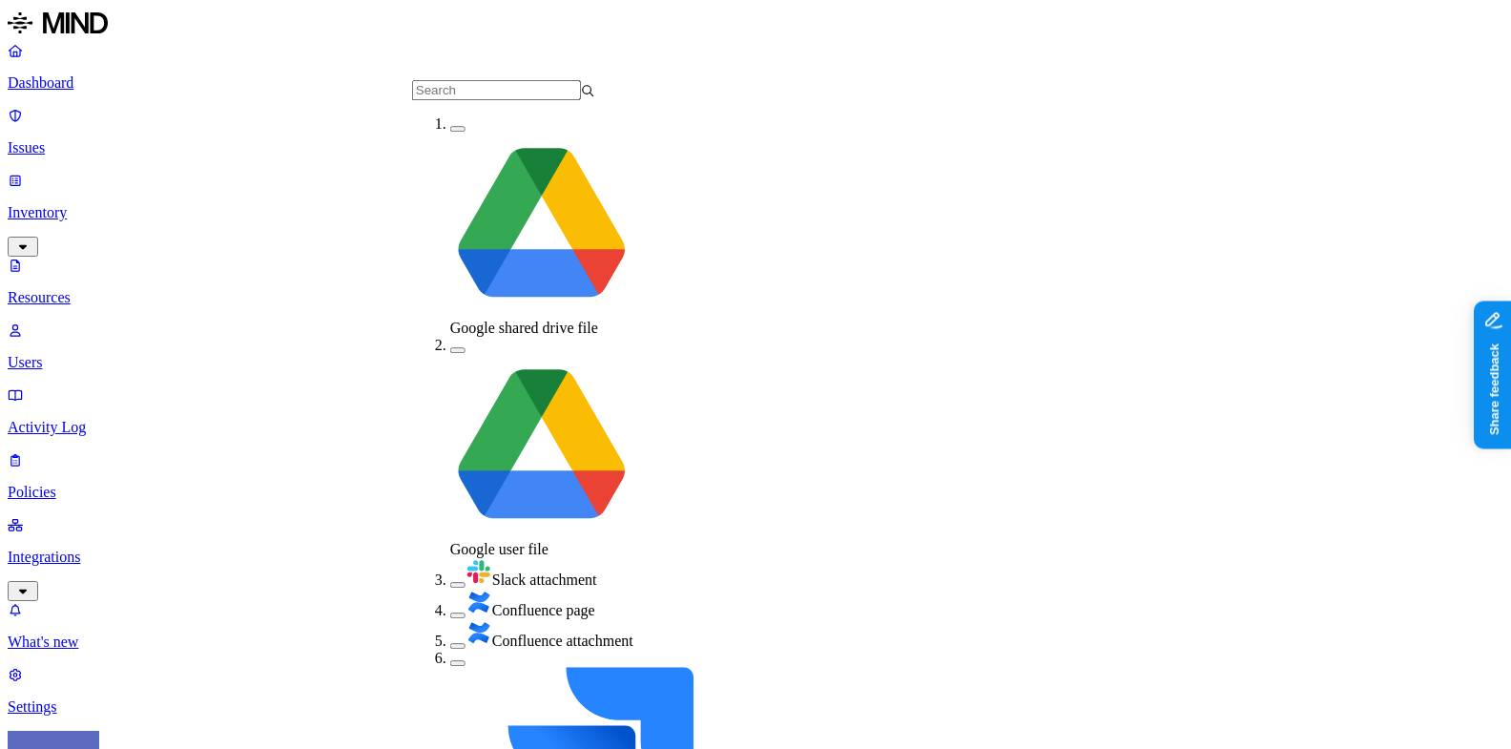
scroll to position [0, 0]
